Goal: Task Accomplishment & Management: Manage account settings

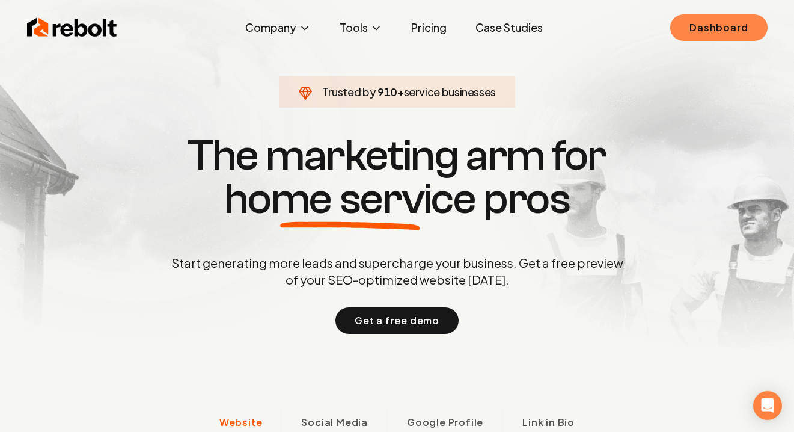
click at [678, 34] on link "Dashboard" at bounding box center [719, 27] width 97 height 26
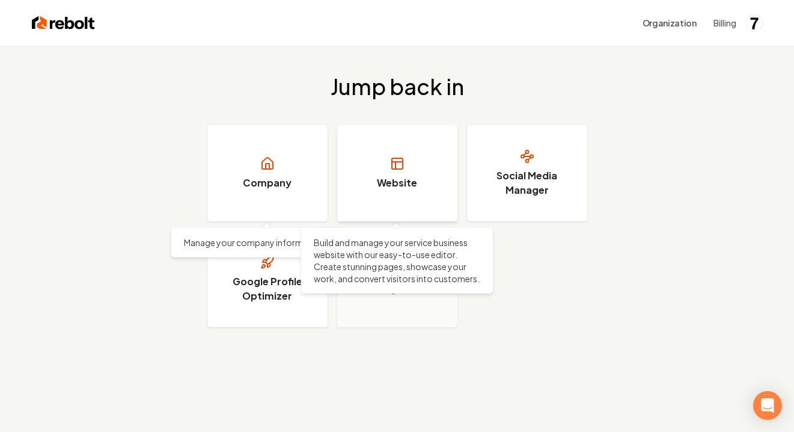
click at [424, 155] on link "Website" at bounding box center [397, 173] width 120 height 96
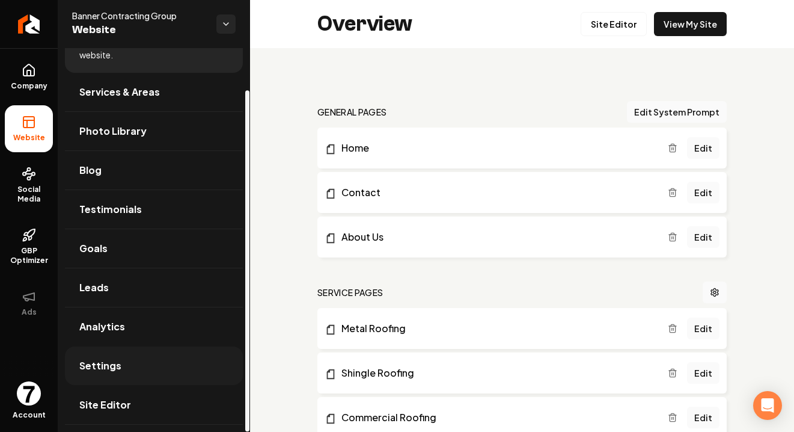
click at [137, 369] on link "Settings" at bounding box center [154, 365] width 178 height 38
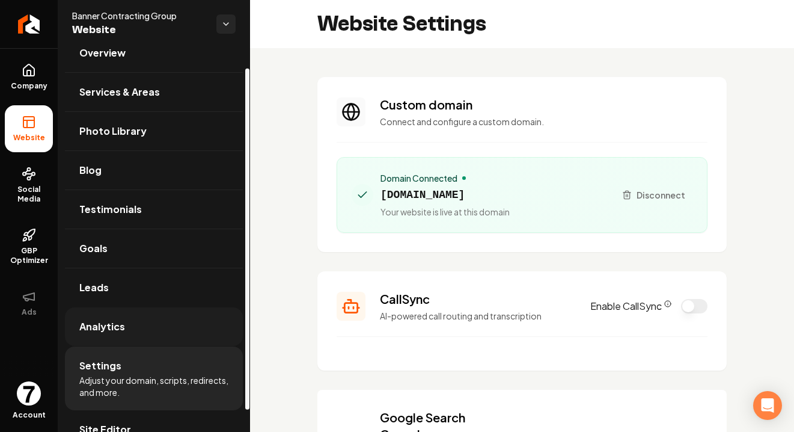
click at [188, 312] on link "Analytics" at bounding box center [154, 326] width 178 height 38
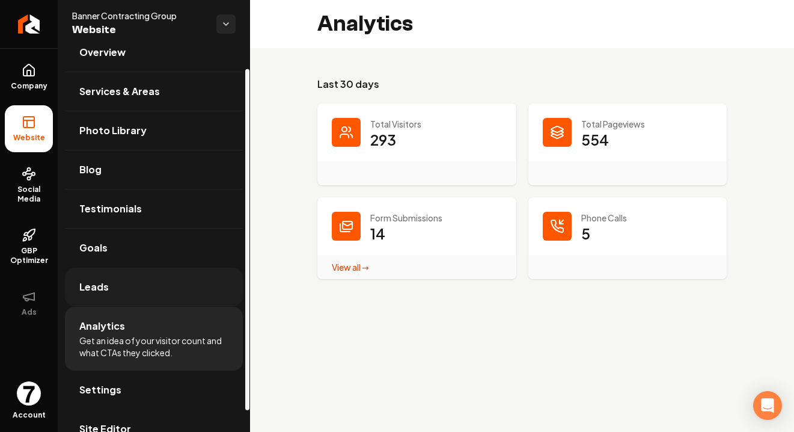
scroll to position [47, 0]
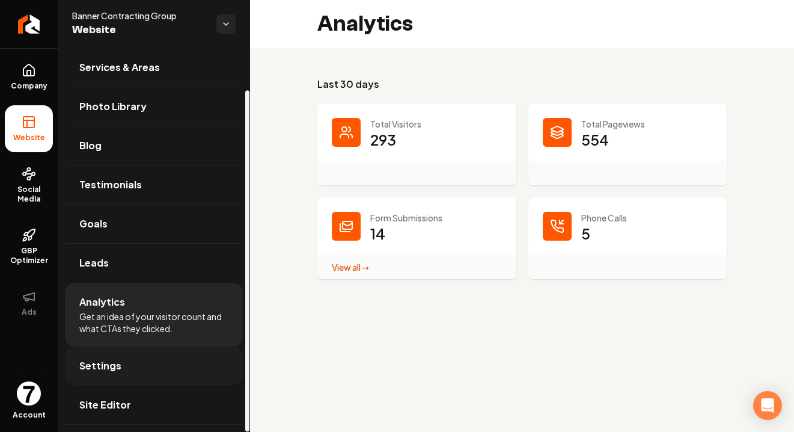
click at [167, 360] on link "Settings" at bounding box center [154, 365] width 178 height 38
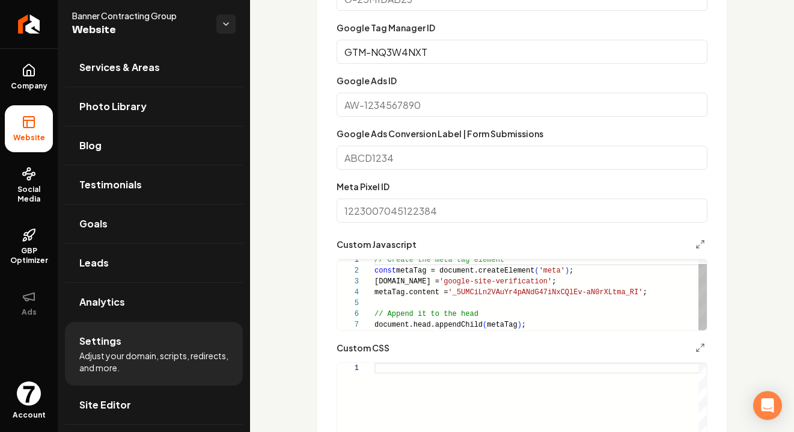
scroll to position [845, 0]
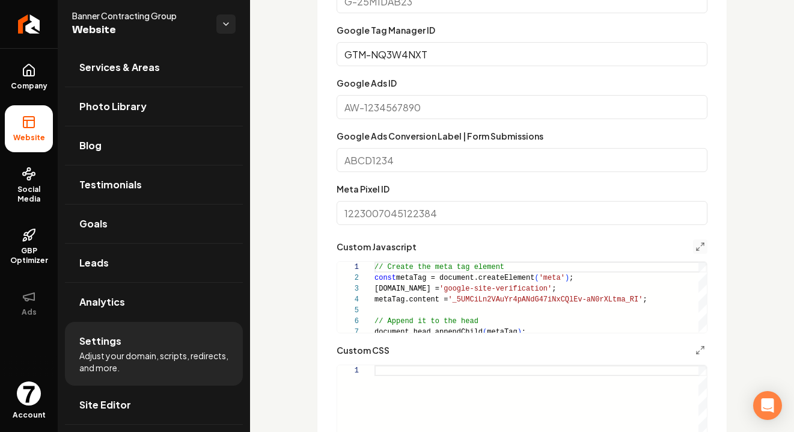
click at [699, 239] on button "Main content area" at bounding box center [700, 246] width 14 height 14
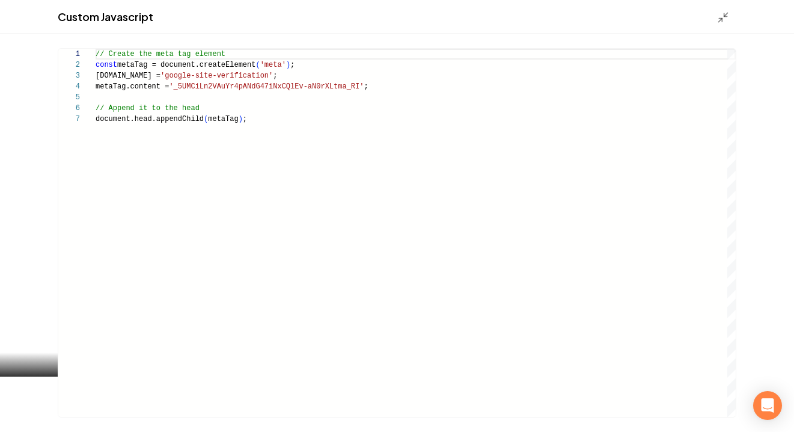
scroll to position [65, 0]
